Goal: Task Accomplishment & Management: Manage account settings

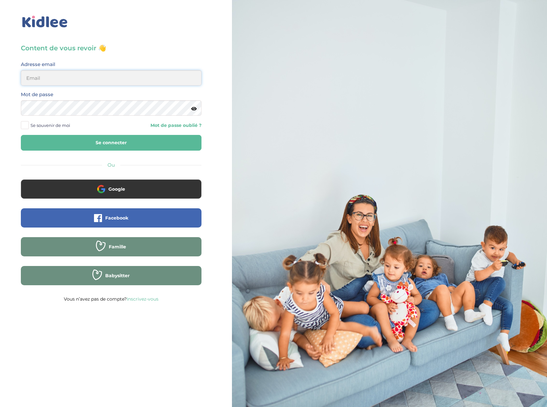
type input "[EMAIL_ADDRESS][DOMAIN_NAME]"
click at [122, 147] on button "Se connecter" at bounding box center [111, 143] width 181 height 16
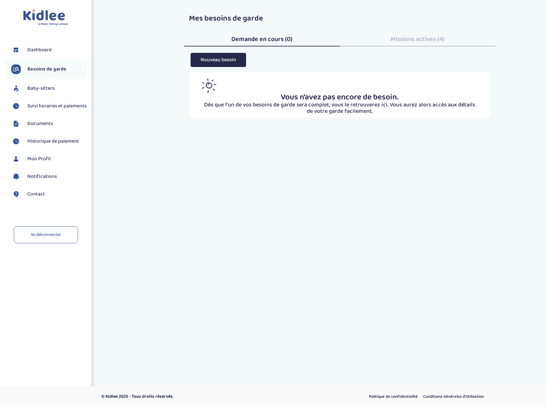
click at [37, 110] on span "Suivi horaires et paiements" at bounding box center [56, 106] width 59 height 8
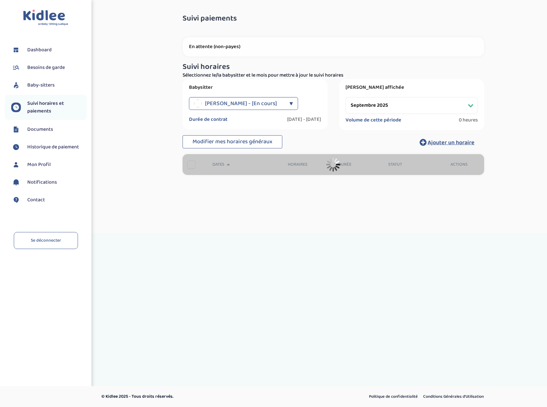
select select "septembre 2025"
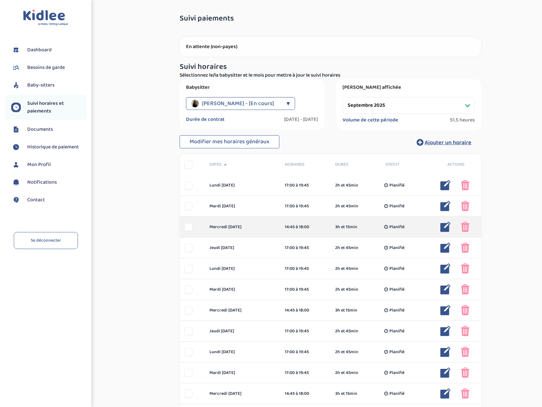
click at [444, 229] on img at bounding box center [445, 227] width 10 height 10
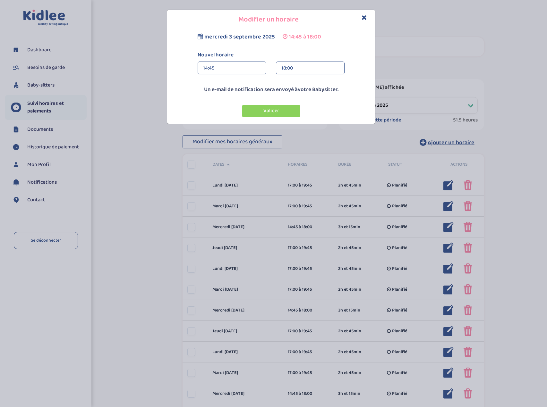
click at [227, 68] on div "14:45" at bounding box center [232, 68] width 58 height 13
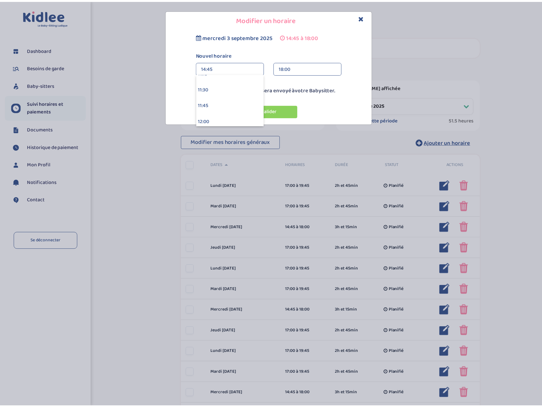
scroll to position [763, 0]
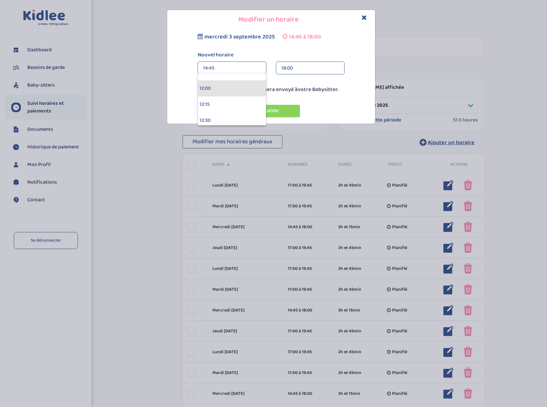
click at [211, 89] on div "12:00" at bounding box center [232, 88] width 68 height 16
click at [282, 113] on button "Valider" at bounding box center [271, 111] width 58 height 13
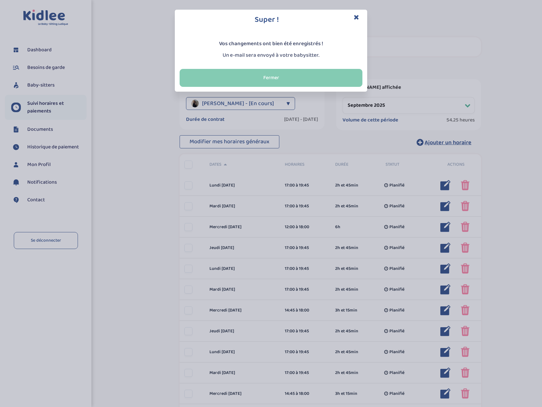
click at [270, 79] on button "Fermer" at bounding box center [271, 78] width 183 height 18
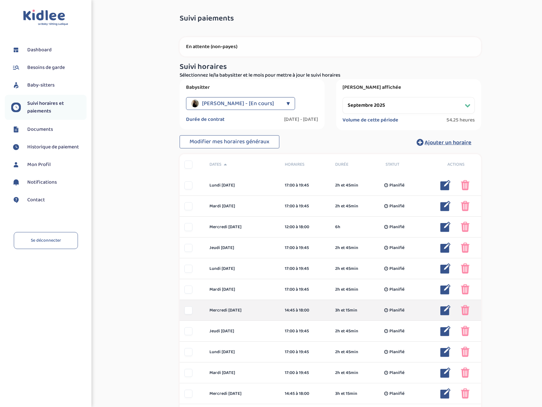
click at [443, 310] on img at bounding box center [445, 310] width 10 height 10
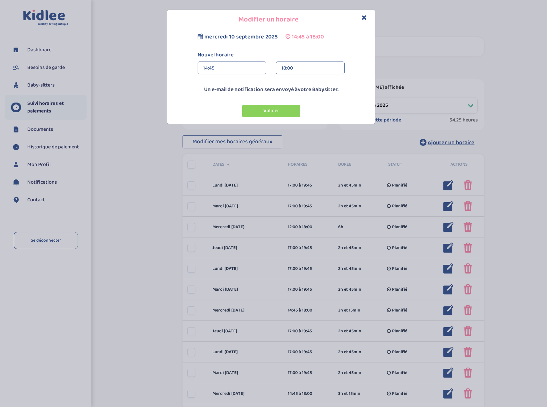
click at [226, 68] on div "14:45" at bounding box center [232, 68] width 58 height 13
click at [220, 86] on div "12:00" at bounding box center [232, 88] width 68 height 16
click at [278, 113] on button "Valider" at bounding box center [271, 111] width 58 height 13
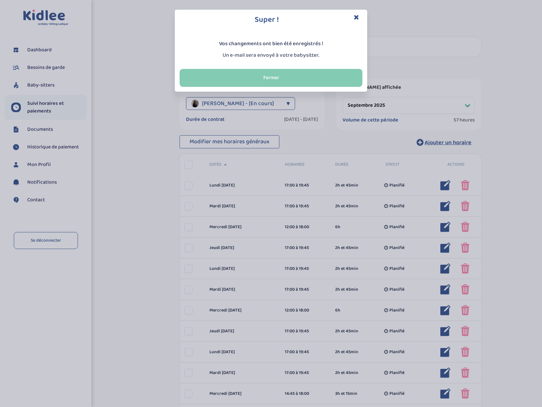
click at [278, 78] on button "Fermer" at bounding box center [271, 78] width 183 height 18
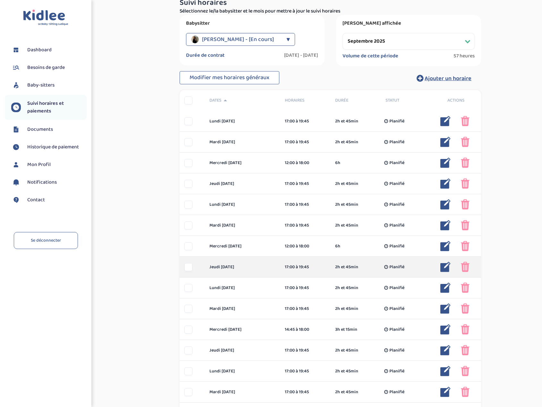
scroll to position [96, 0]
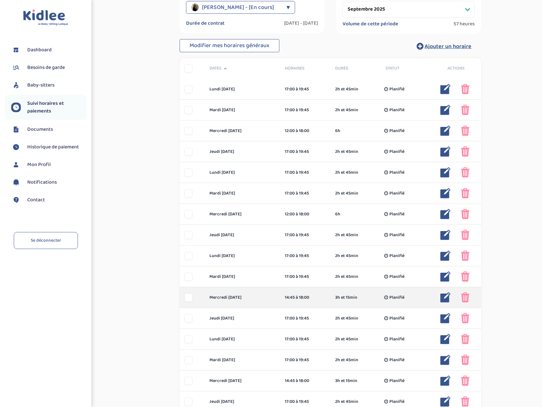
click at [446, 300] on img at bounding box center [445, 297] width 10 height 10
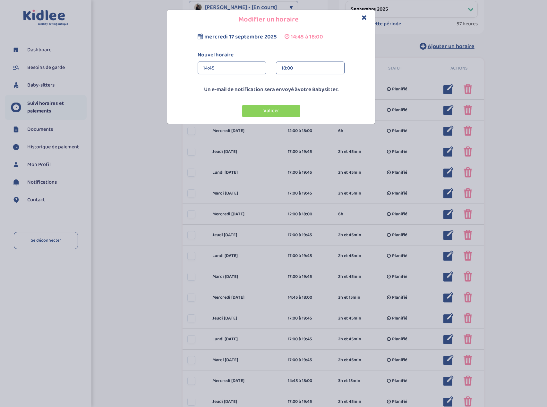
click at [223, 67] on div "14:45" at bounding box center [232, 68] width 58 height 13
click at [221, 84] on div "12:00" at bounding box center [232, 88] width 68 height 16
click at [282, 113] on button "Valider" at bounding box center [271, 111] width 58 height 13
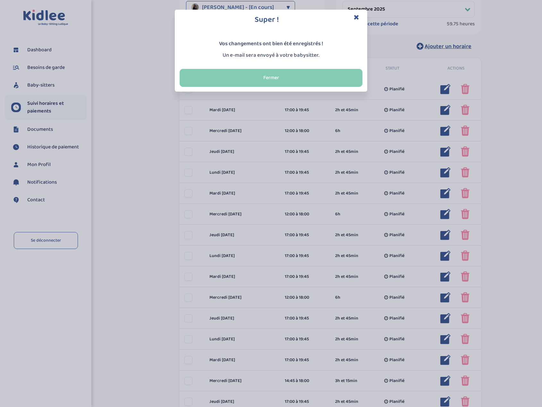
click at [285, 80] on button "Fermer" at bounding box center [271, 78] width 183 height 18
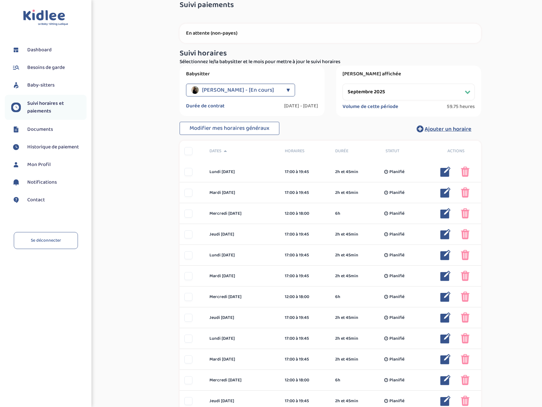
scroll to position [0, 0]
